Goal: Transaction & Acquisition: Purchase product/service

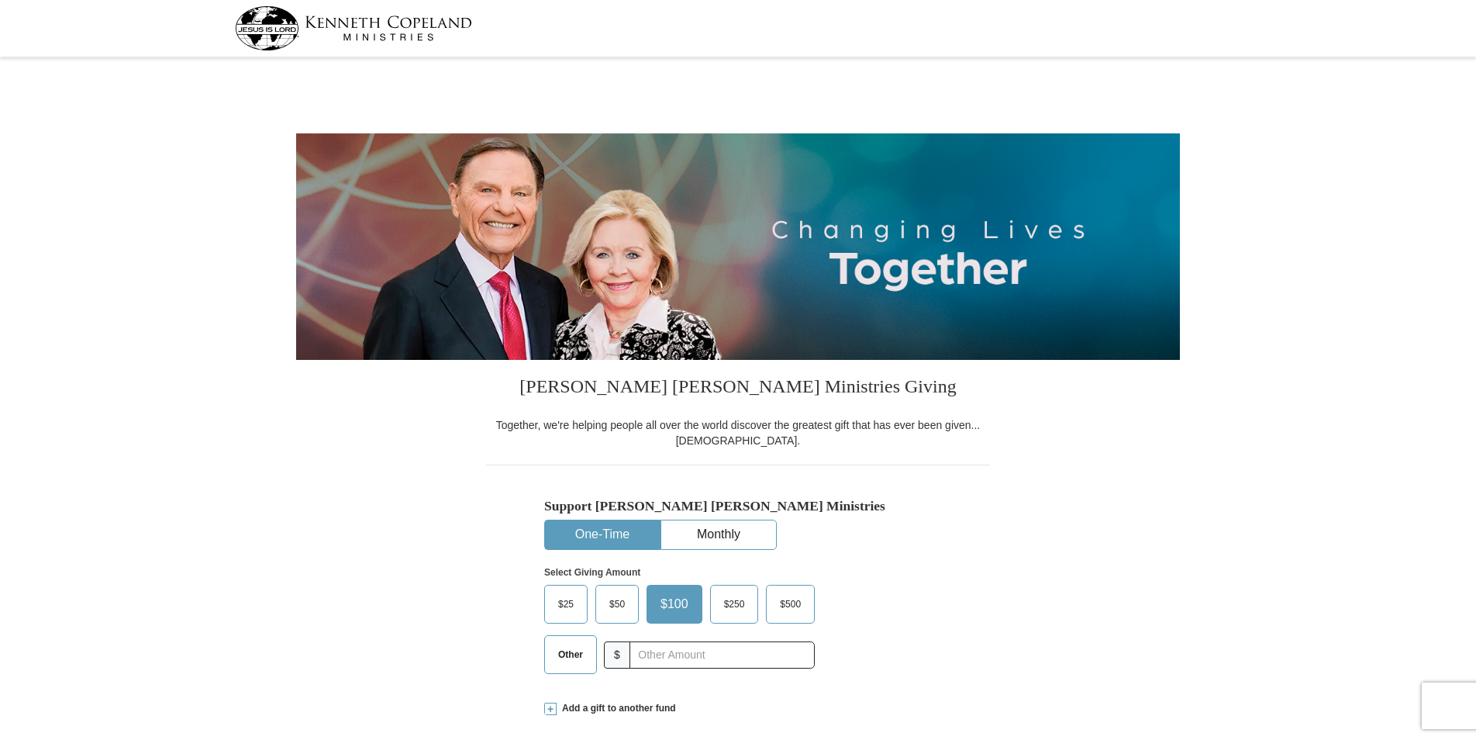
select select "MA"
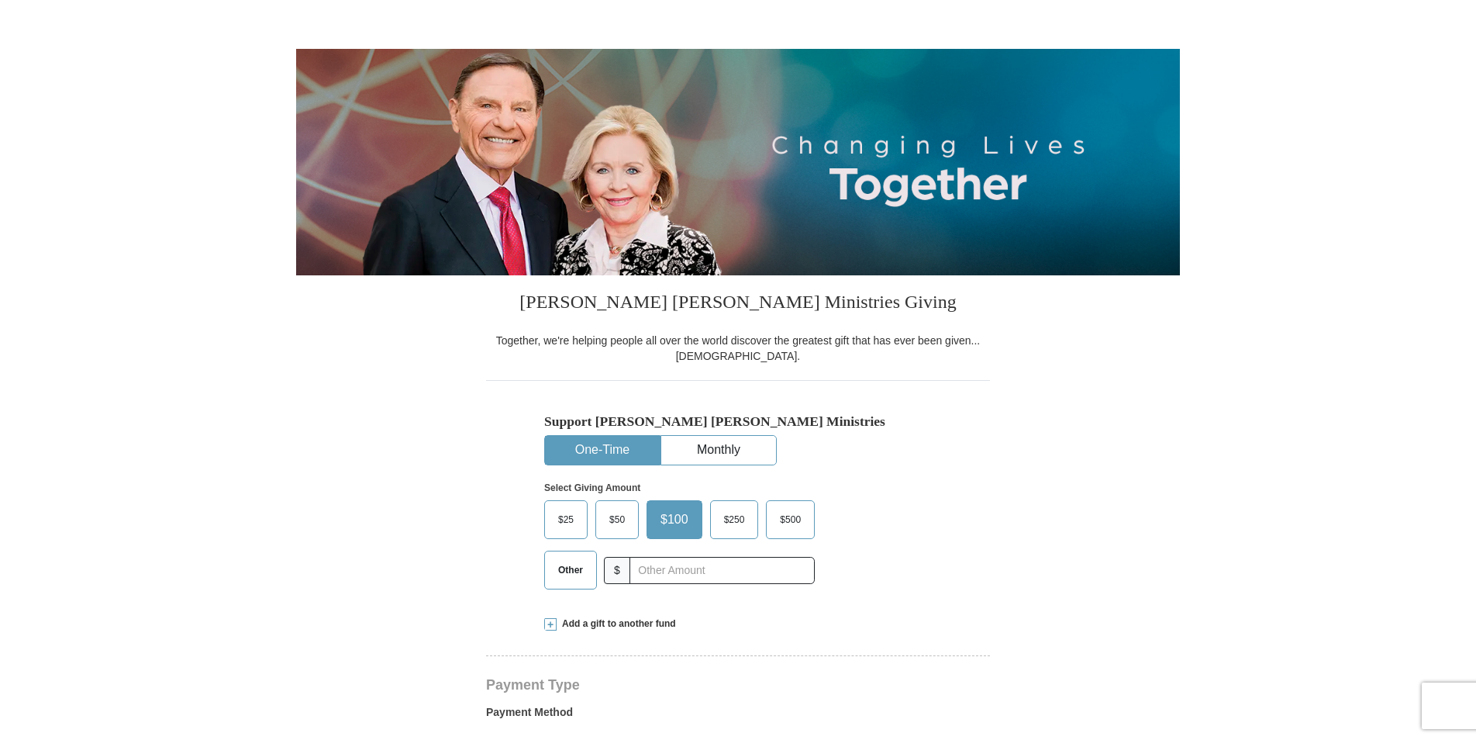
scroll to position [155, 0]
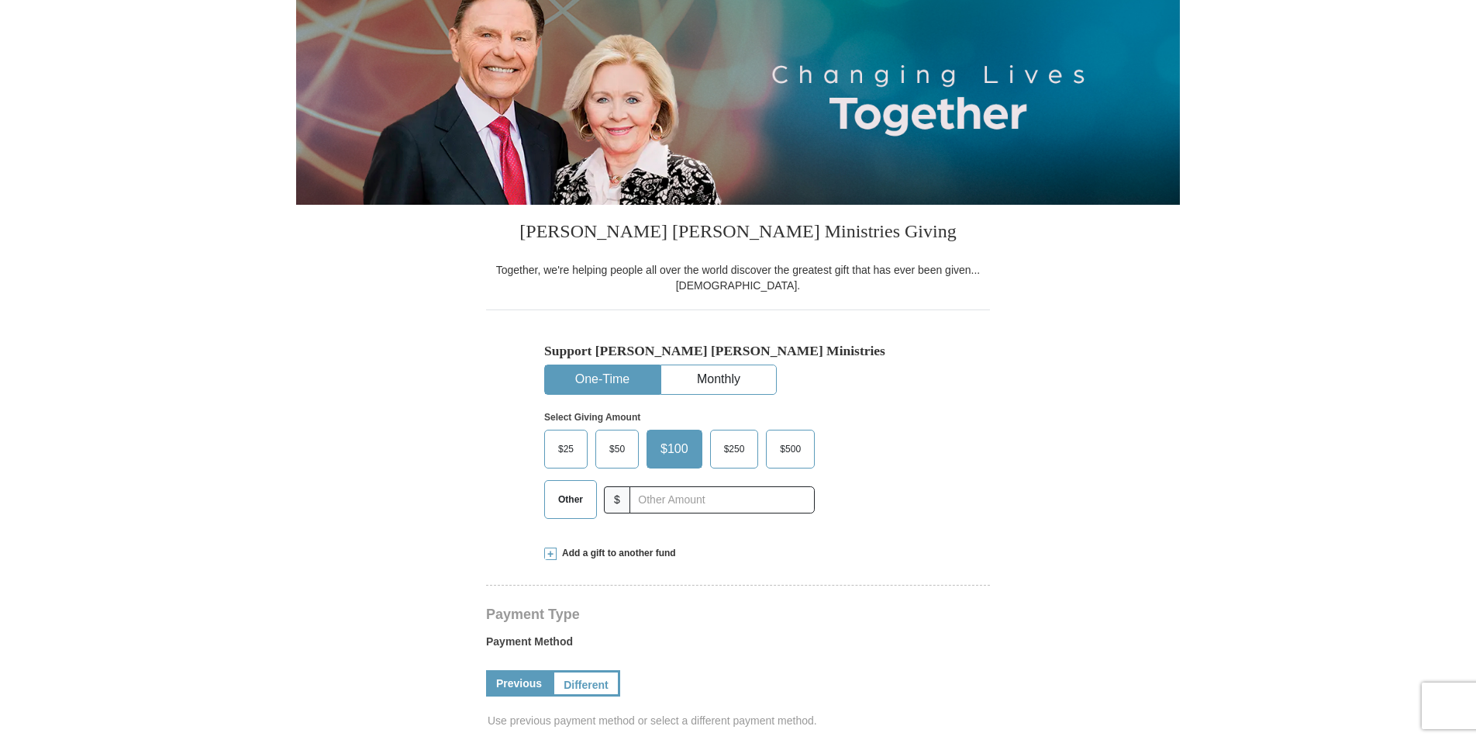
click at [626, 450] on span "$50" at bounding box center [617, 448] width 31 height 23
click at [0, 0] on input "$50" at bounding box center [0, 0] width 0 height 0
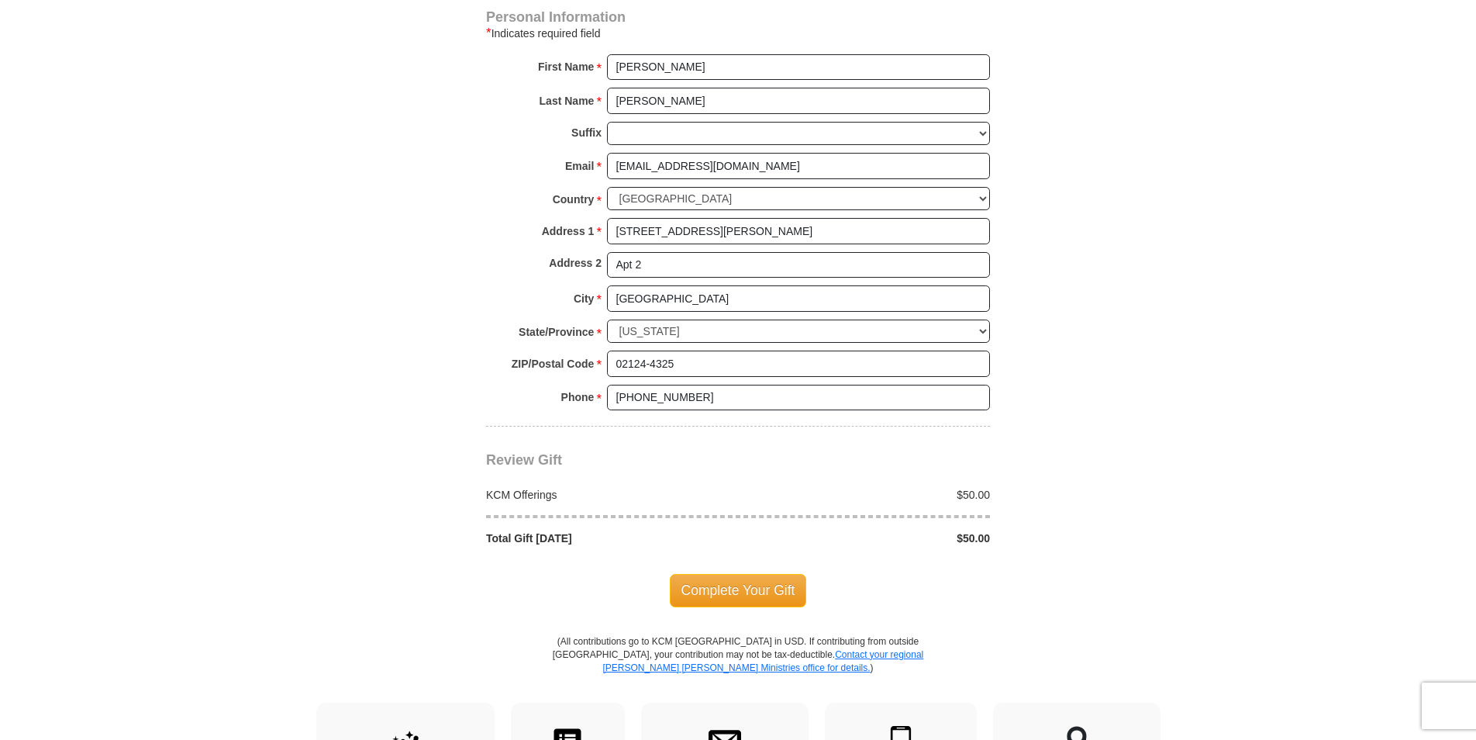
scroll to position [1085, 0]
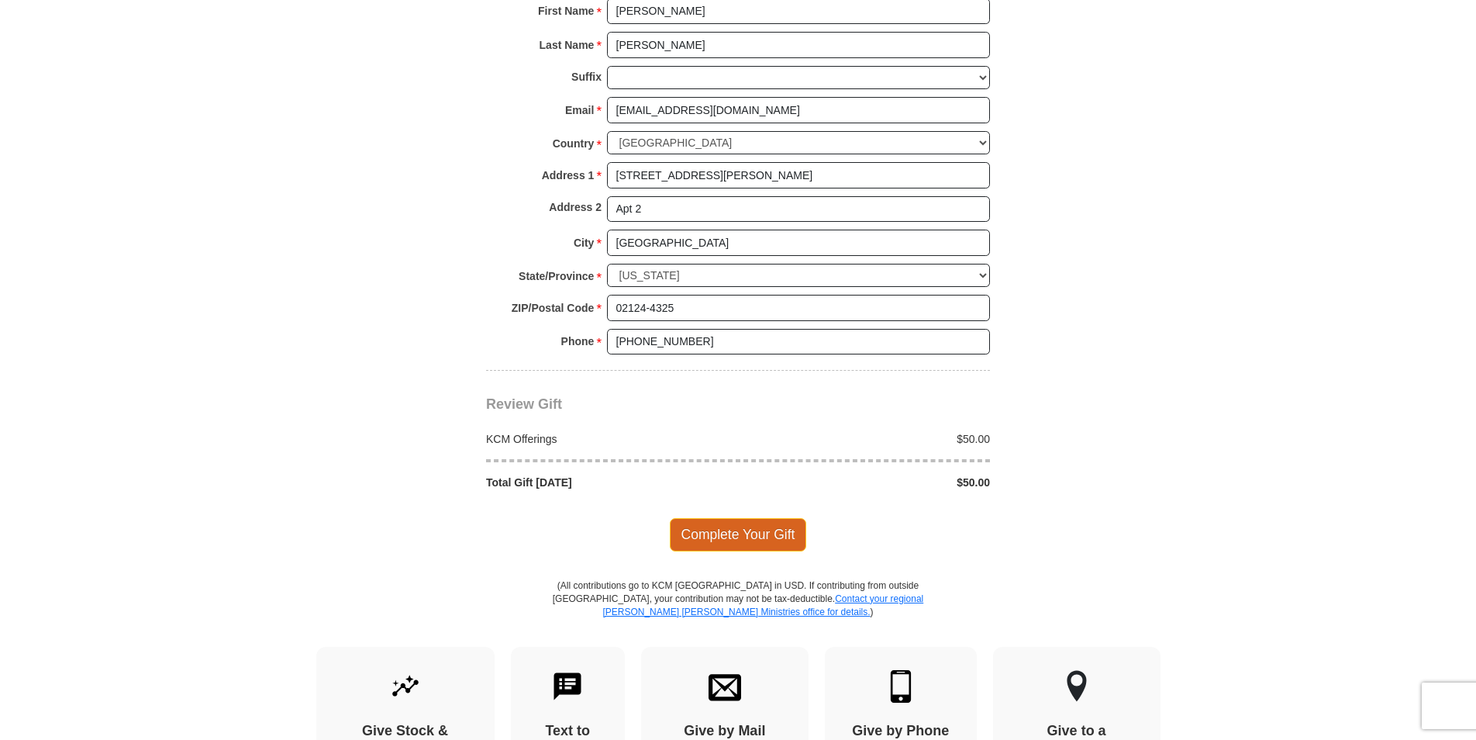
click at [729, 539] on span "Complete Your Gift" at bounding box center [738, 534] width 137 height 33
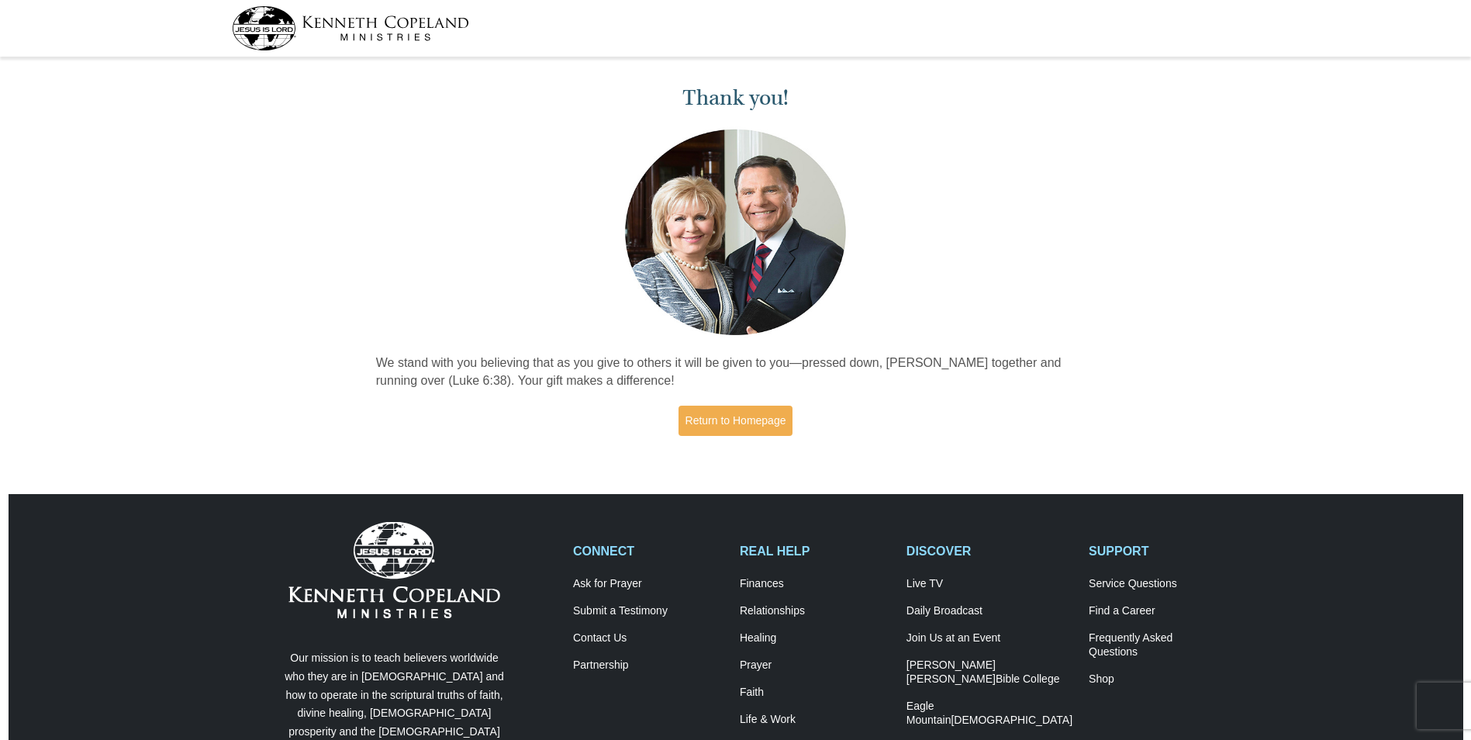
click at [401, 19] on img at bounding box center [350, 28] width 237 height 44
